Goal: Find specific page/section: Find specific page/section

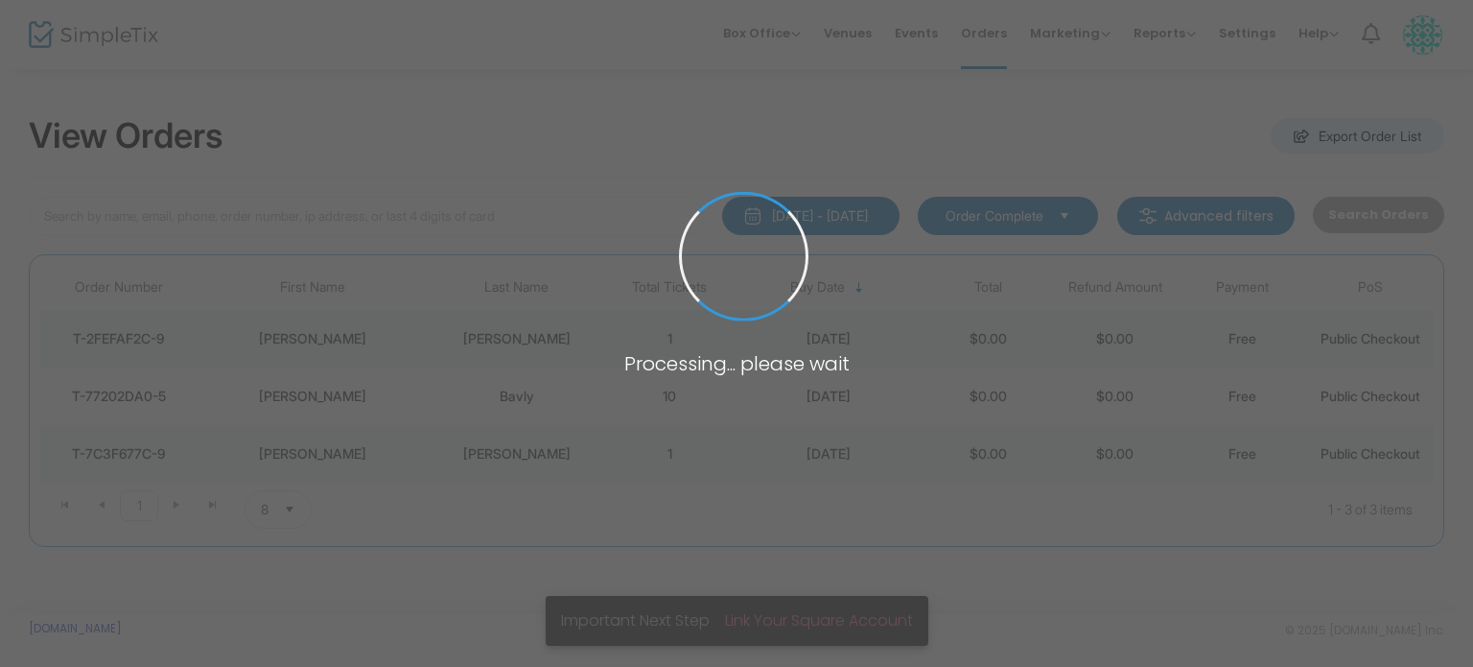
type input "beverly"
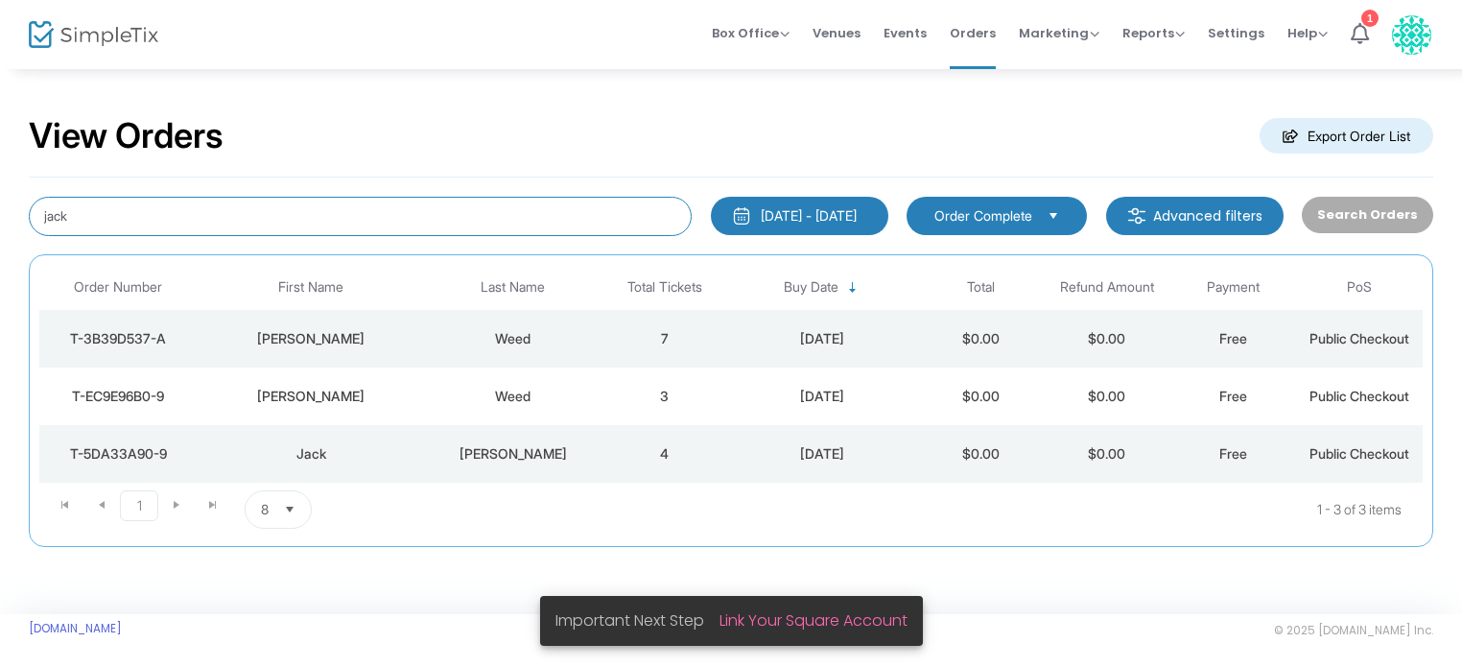
click at [183, 222] on input "jack" at bounding box center [360, 216] width 663 height 39
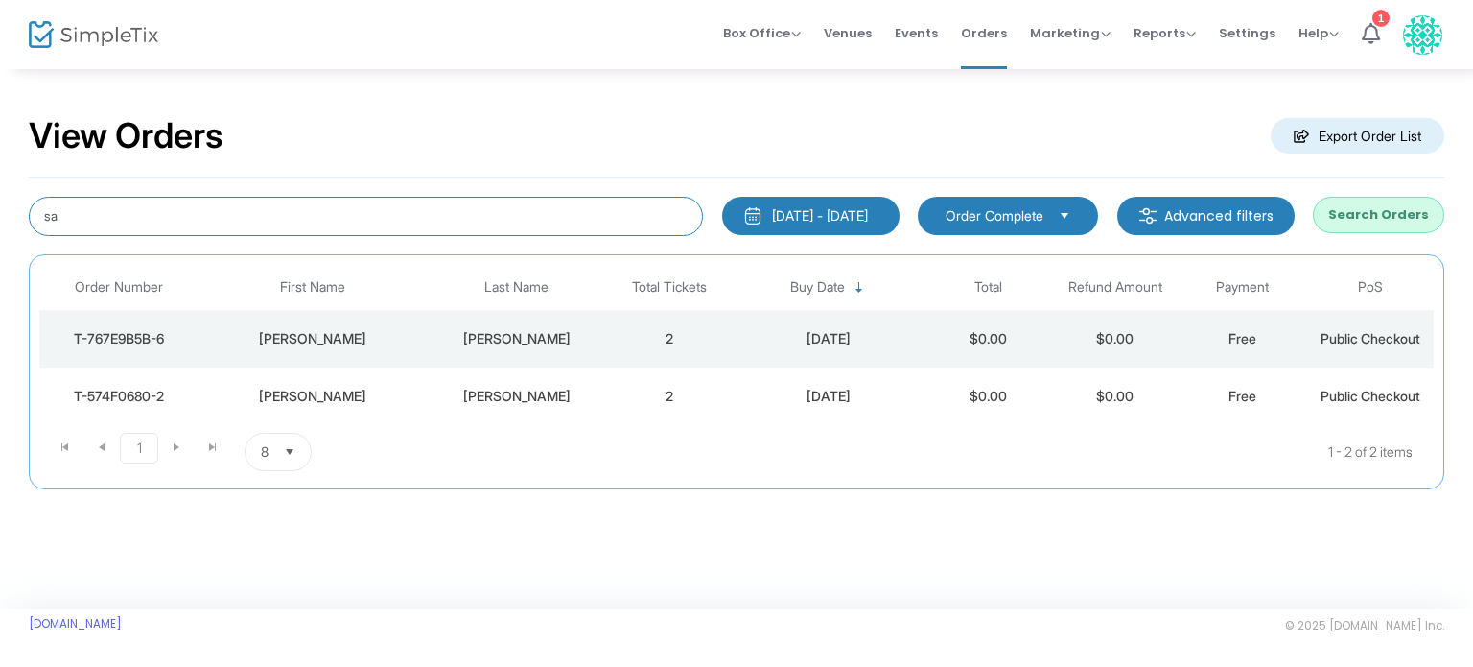
type input "s"
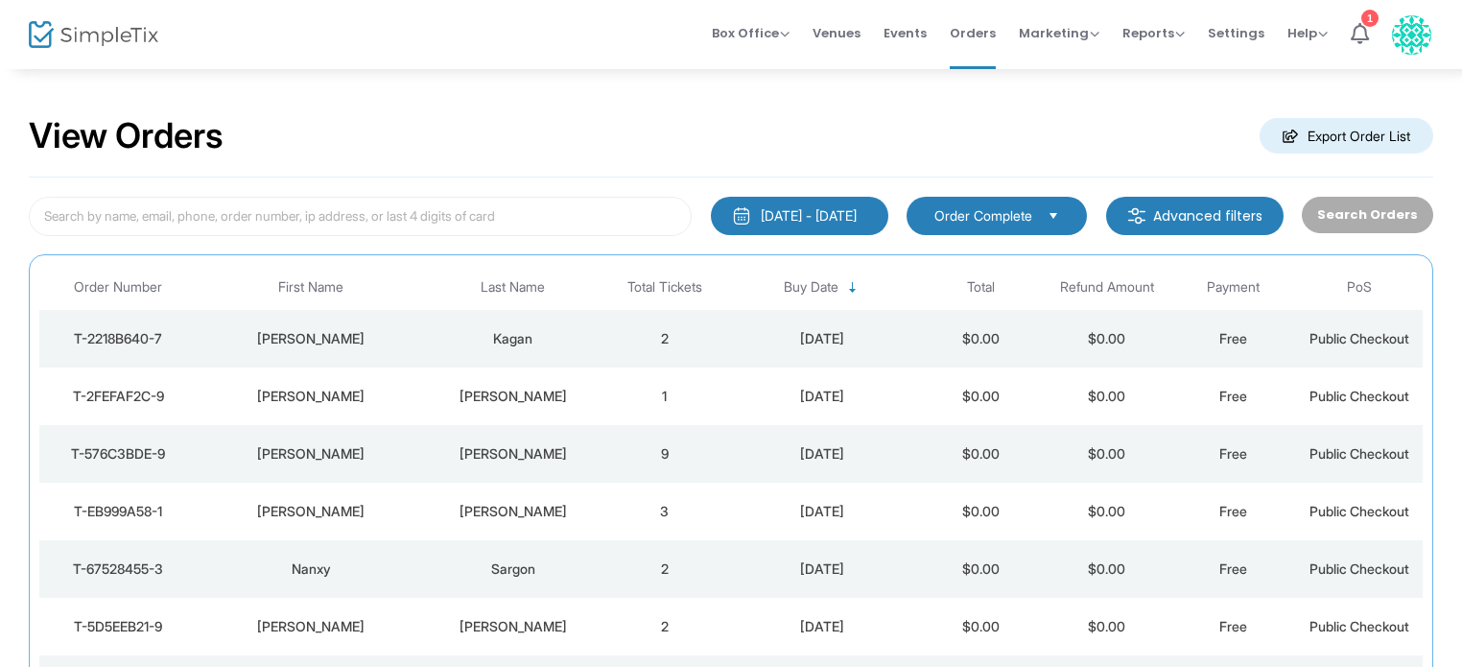
click at [392, 315] on td "[PERSON_NAME]" at bounding box center [311, 339] width 227 height 58
